Goal: Information Seeking & Learning: Learn about a topic

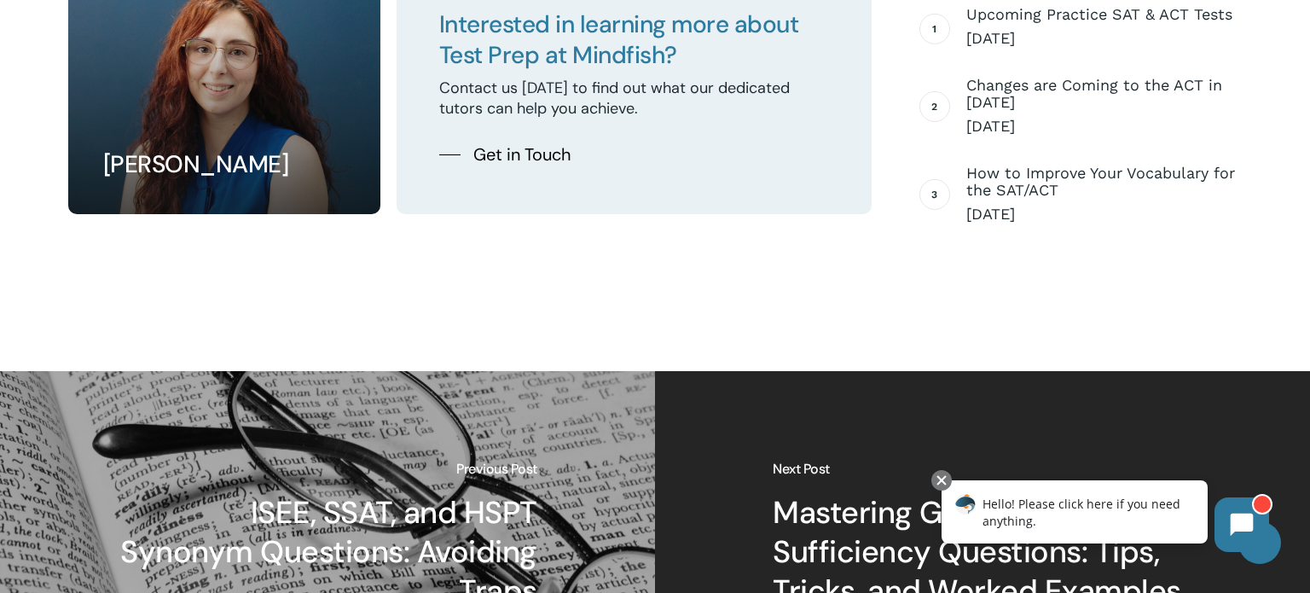
scroll to position [5264, 0]
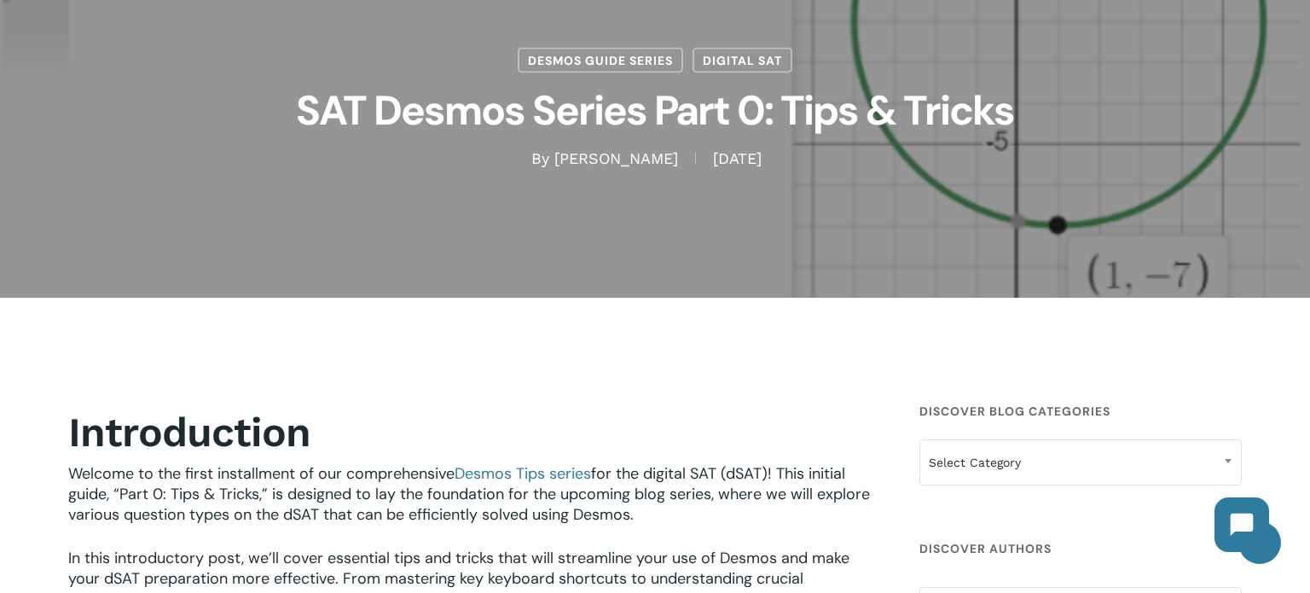
scroll to position [173, 0]
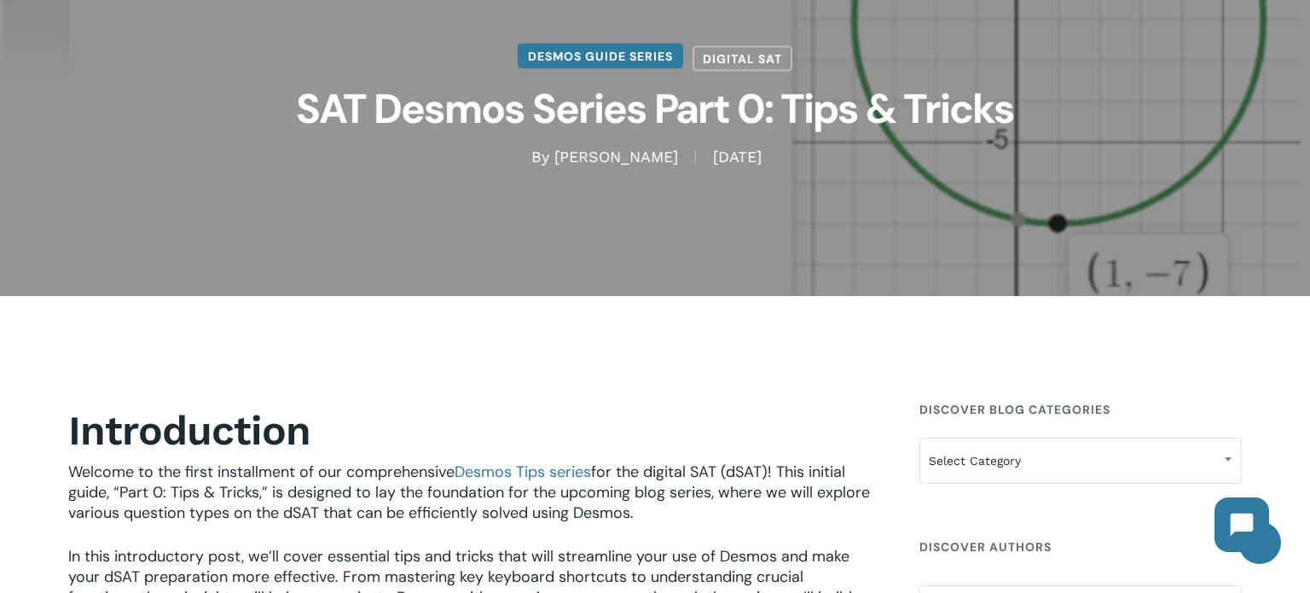
click at [639, 67] on link "Desmos Guide Series" at bounding box center [600, 56] width 165 height 26
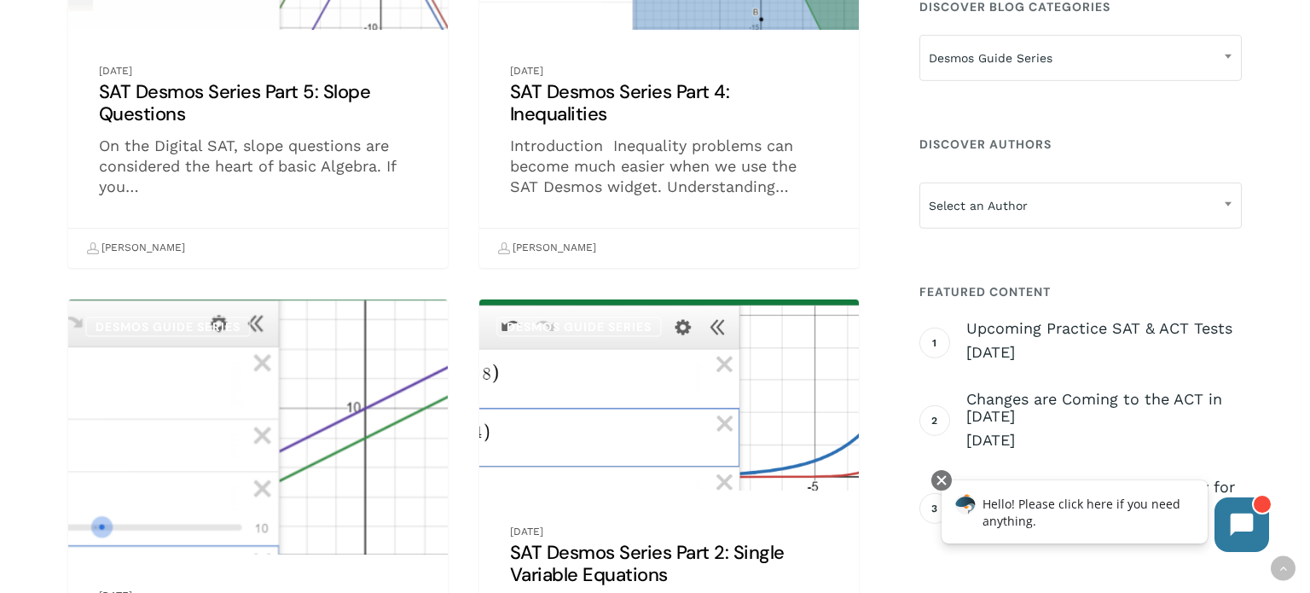
scroll to position [663, 0]
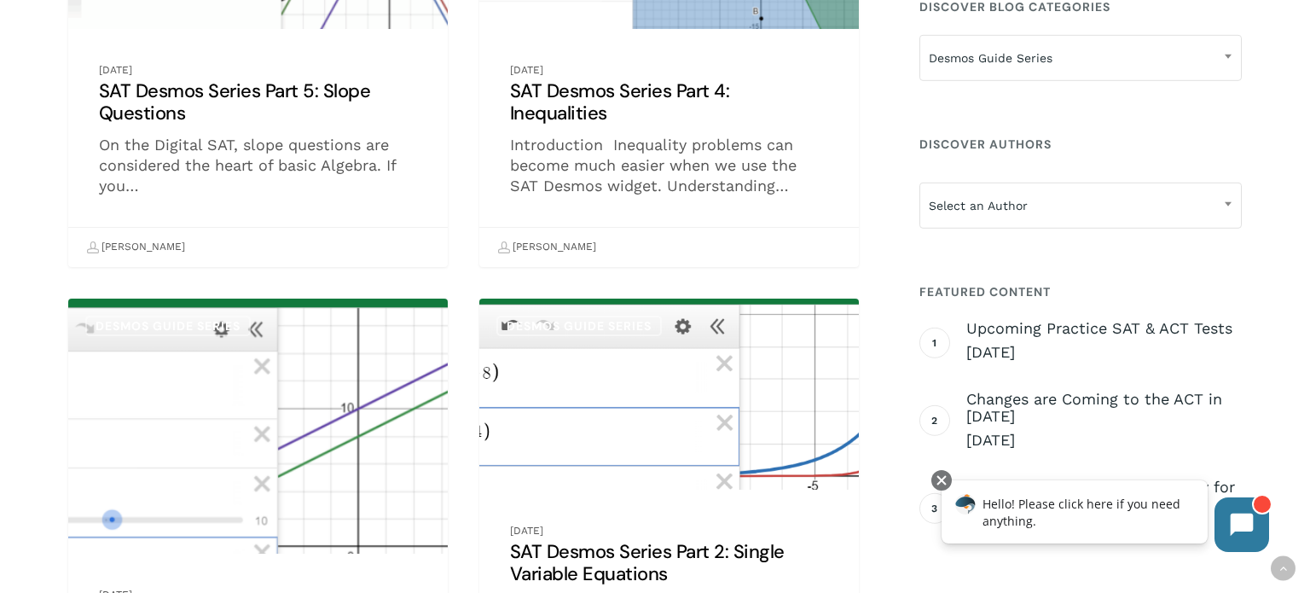
click at [346, 158] on link "SAT Desmos Series Part 5: Slope Questions" at bounding box center [258, 20] width 380 height 493
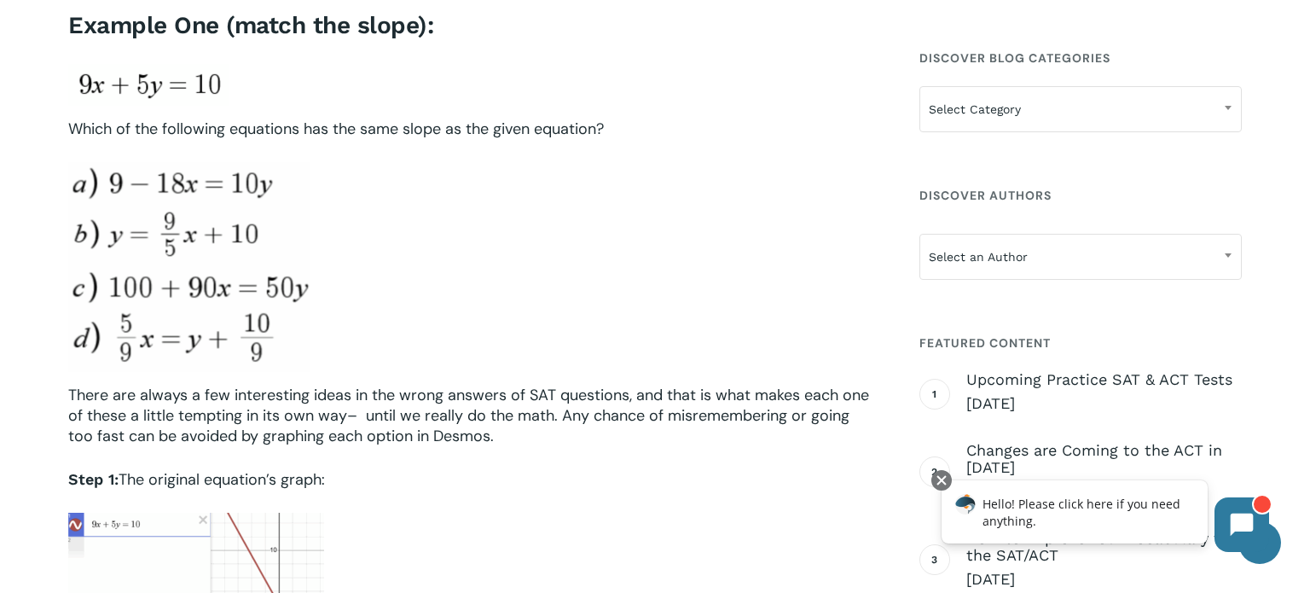
scroll to position [1071, 0]
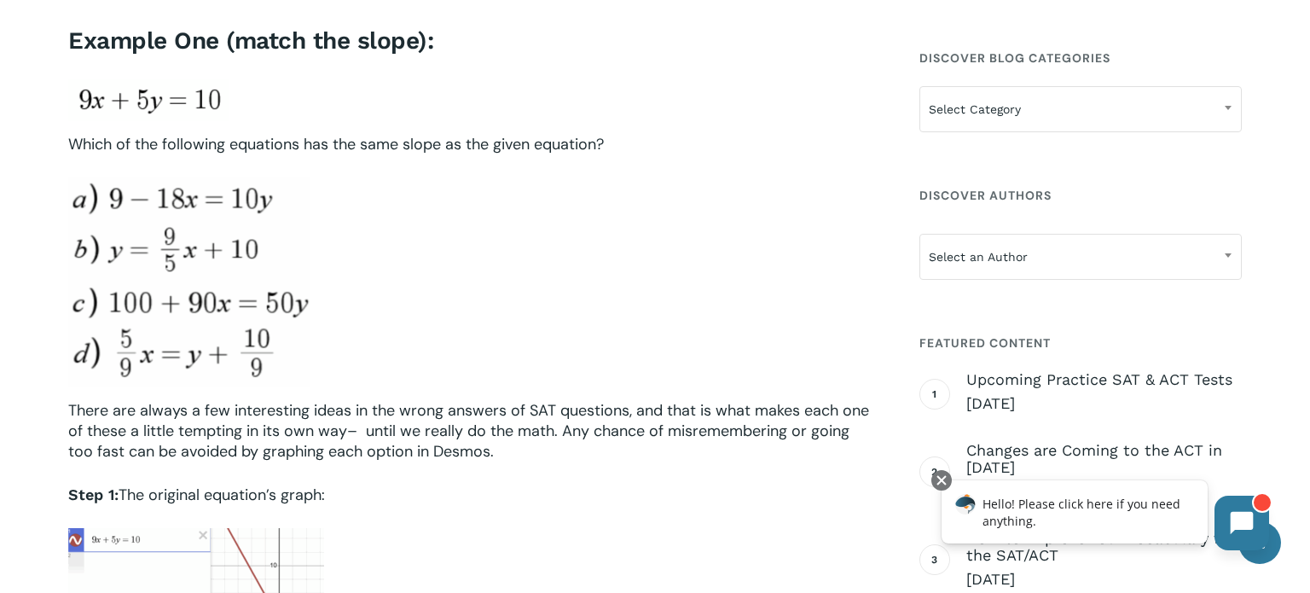
click at [1239, 516] on icon at bounding box center [1242, 523] width 23 height 23
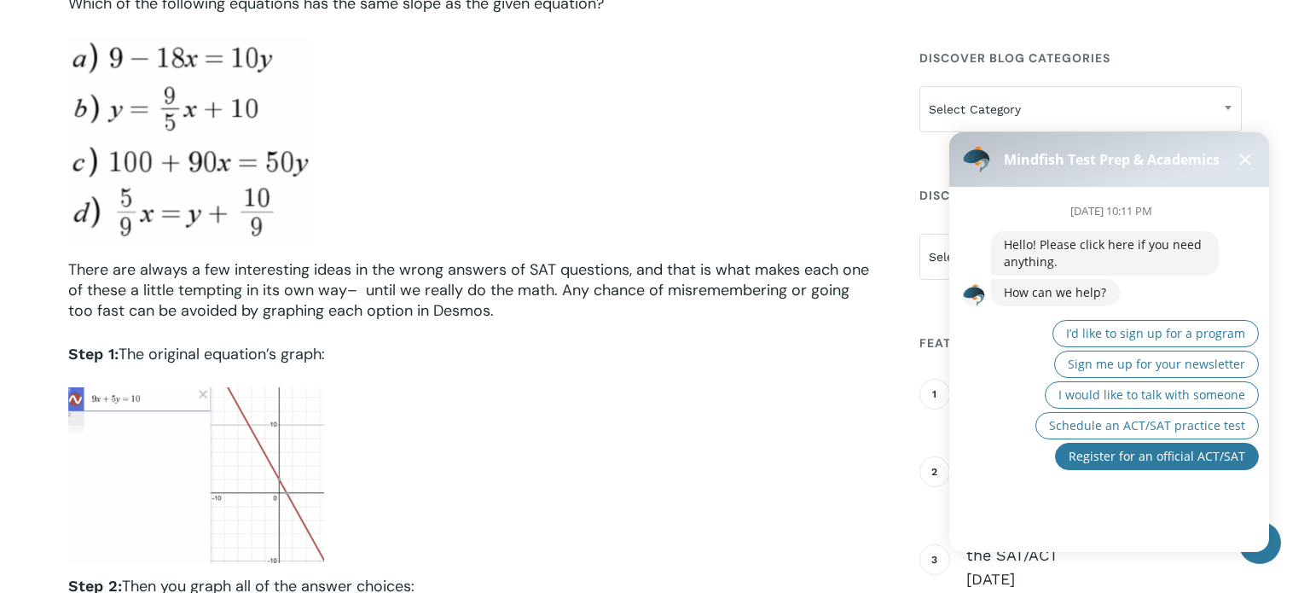
scroll to position [1207, 0]
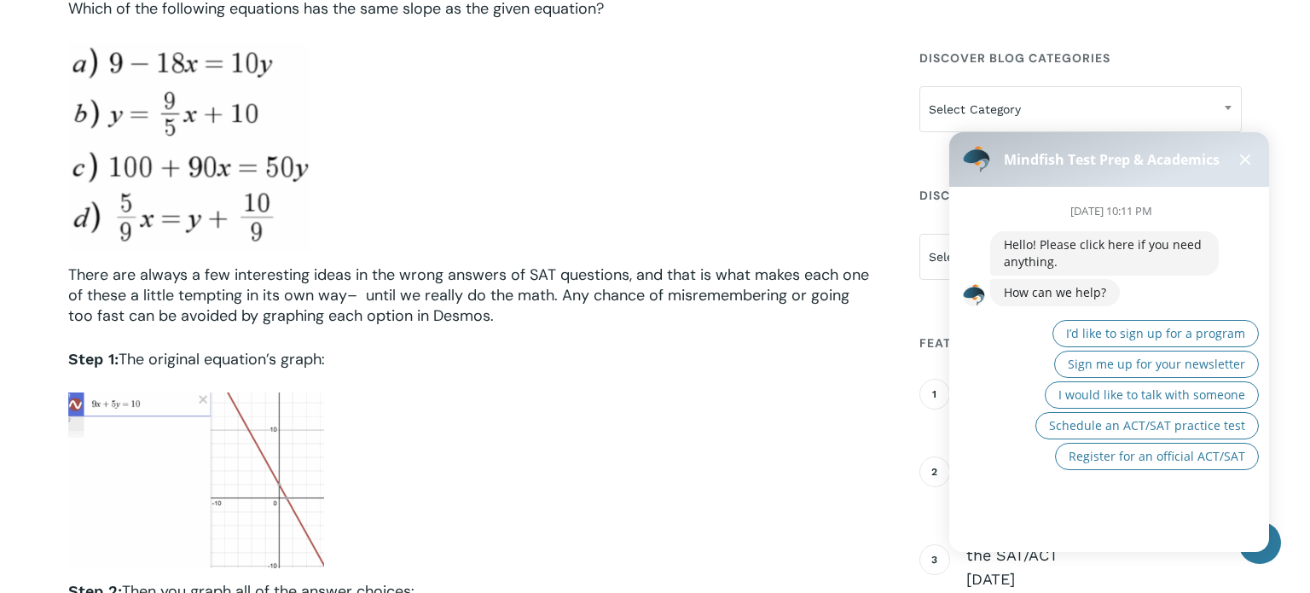
click at [781, 426] on div at bounding box center [469, 480] width 803 height 176
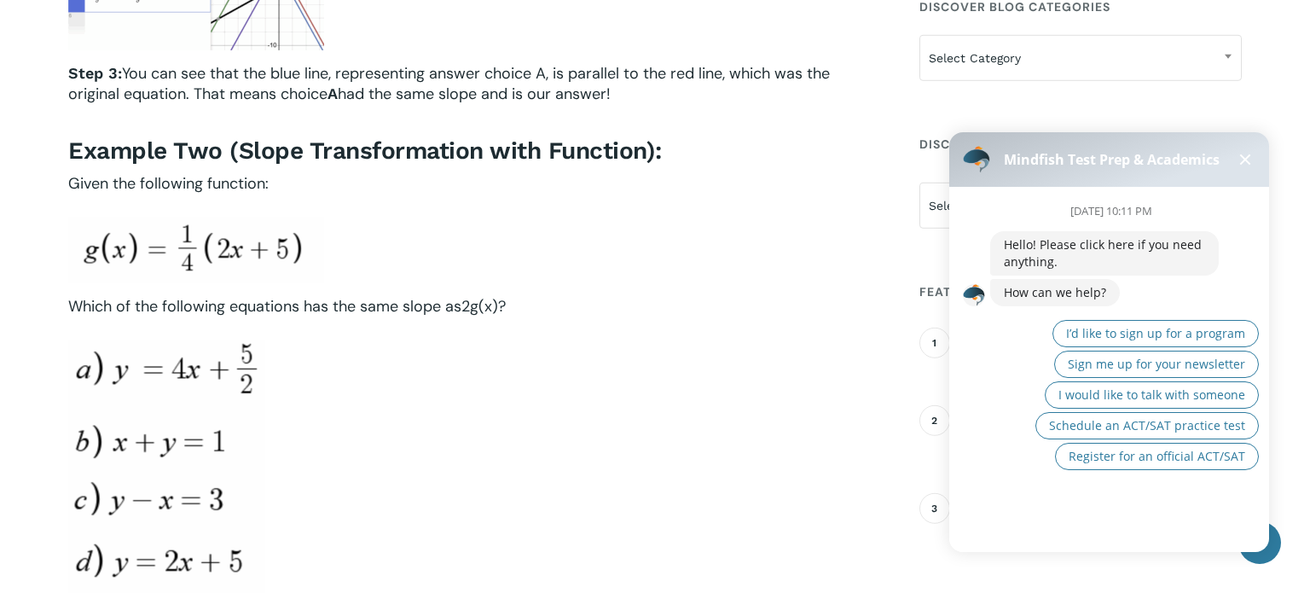
scroll to position [1963, 0]
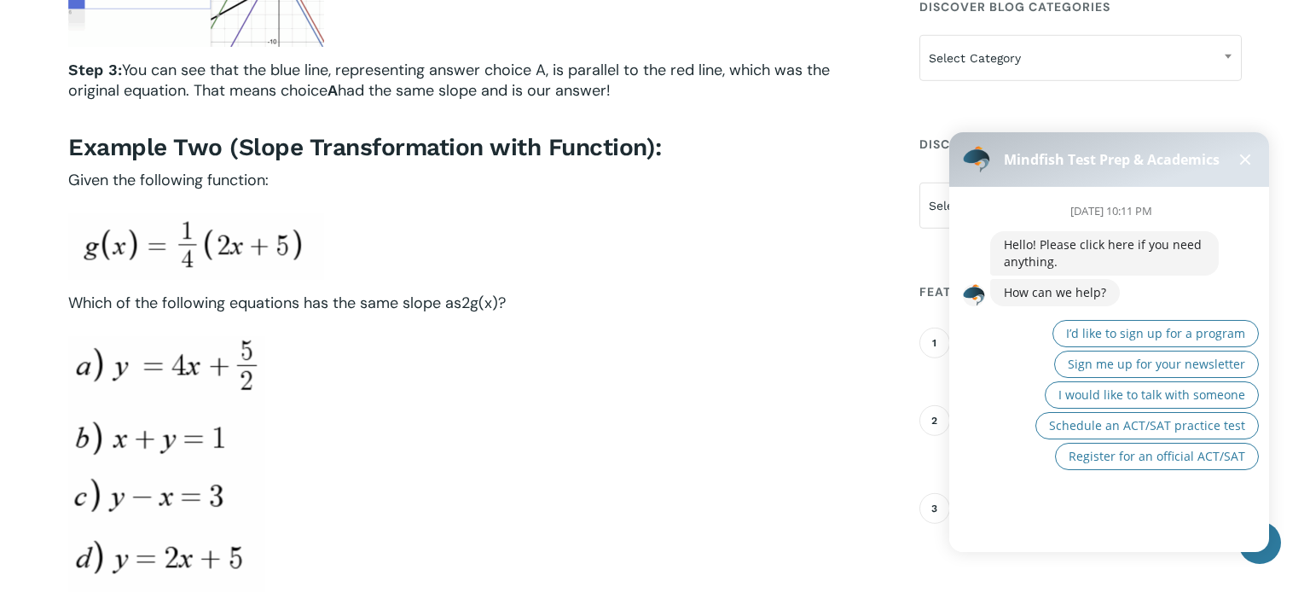
click at [1249, 155] on span at bounding box center [1245, 159] width 11 height 11
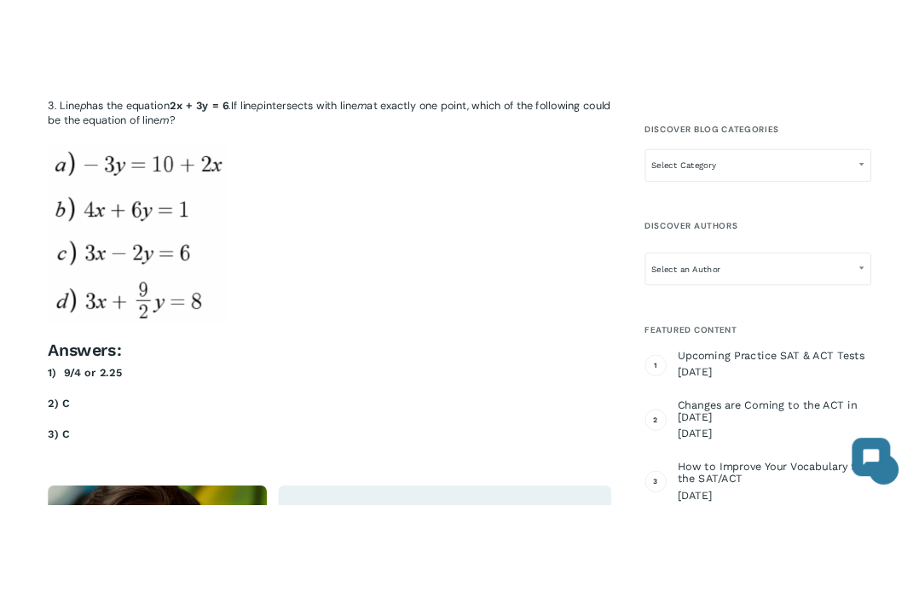
scroll to position [5581, 0]
